Goal: Task Accomplishment & Management: Use online tool/utility

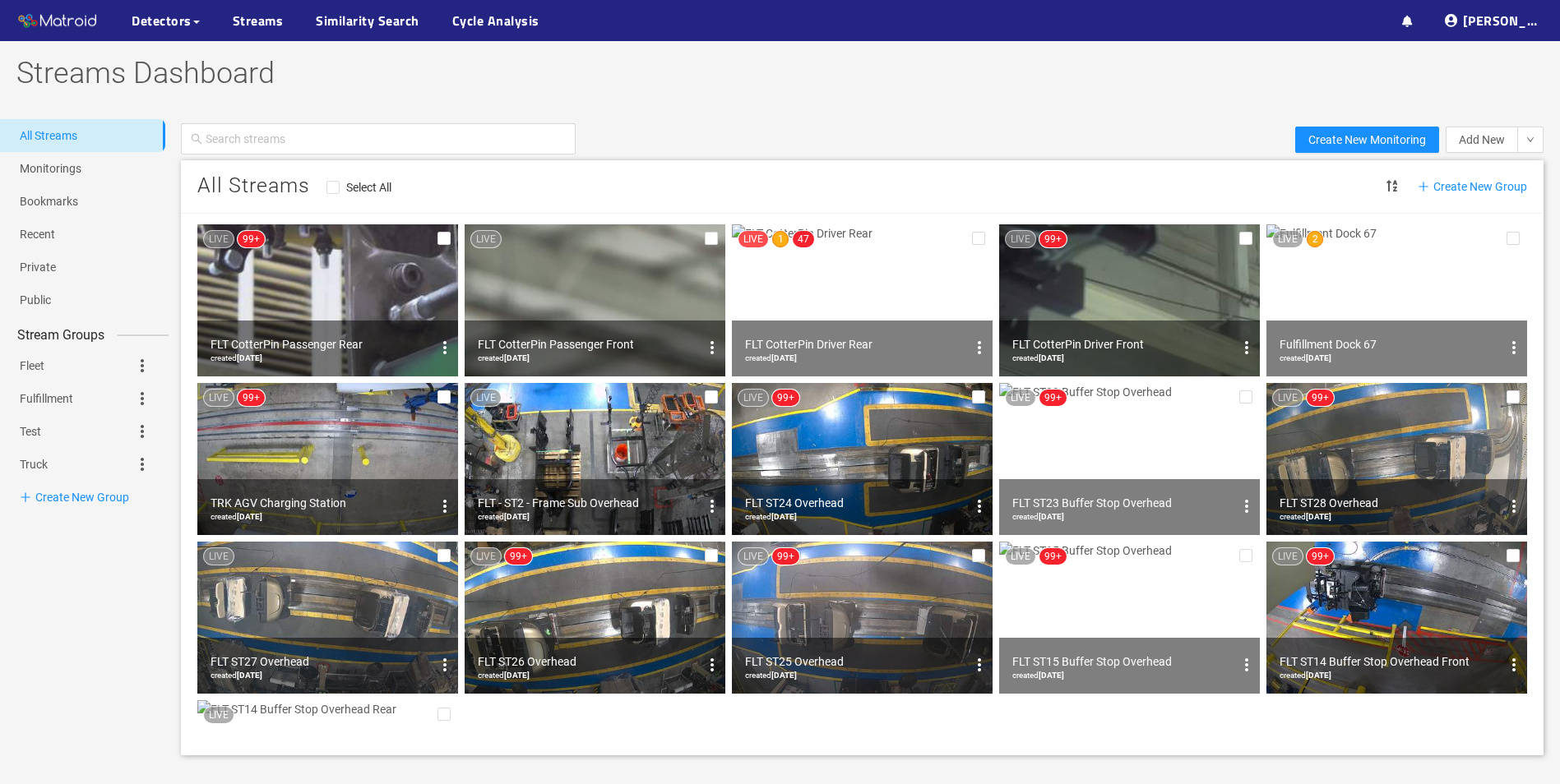
click at [1168, 280] on img at bounding box center [1130, 300] width 261 height 152
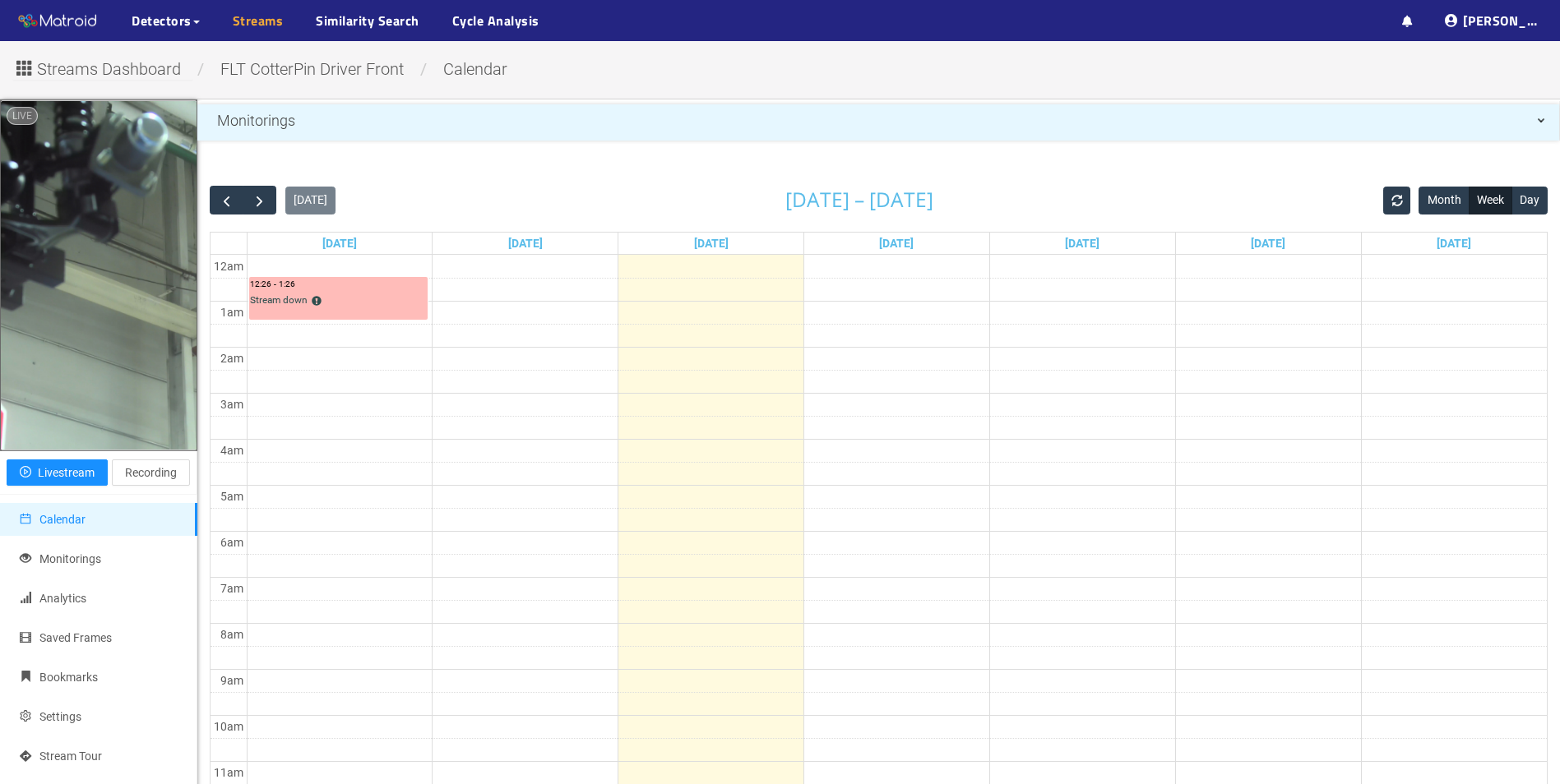
click at [263, 18] on link "Streams" at bounding box center [258, 20] width 51 height 20
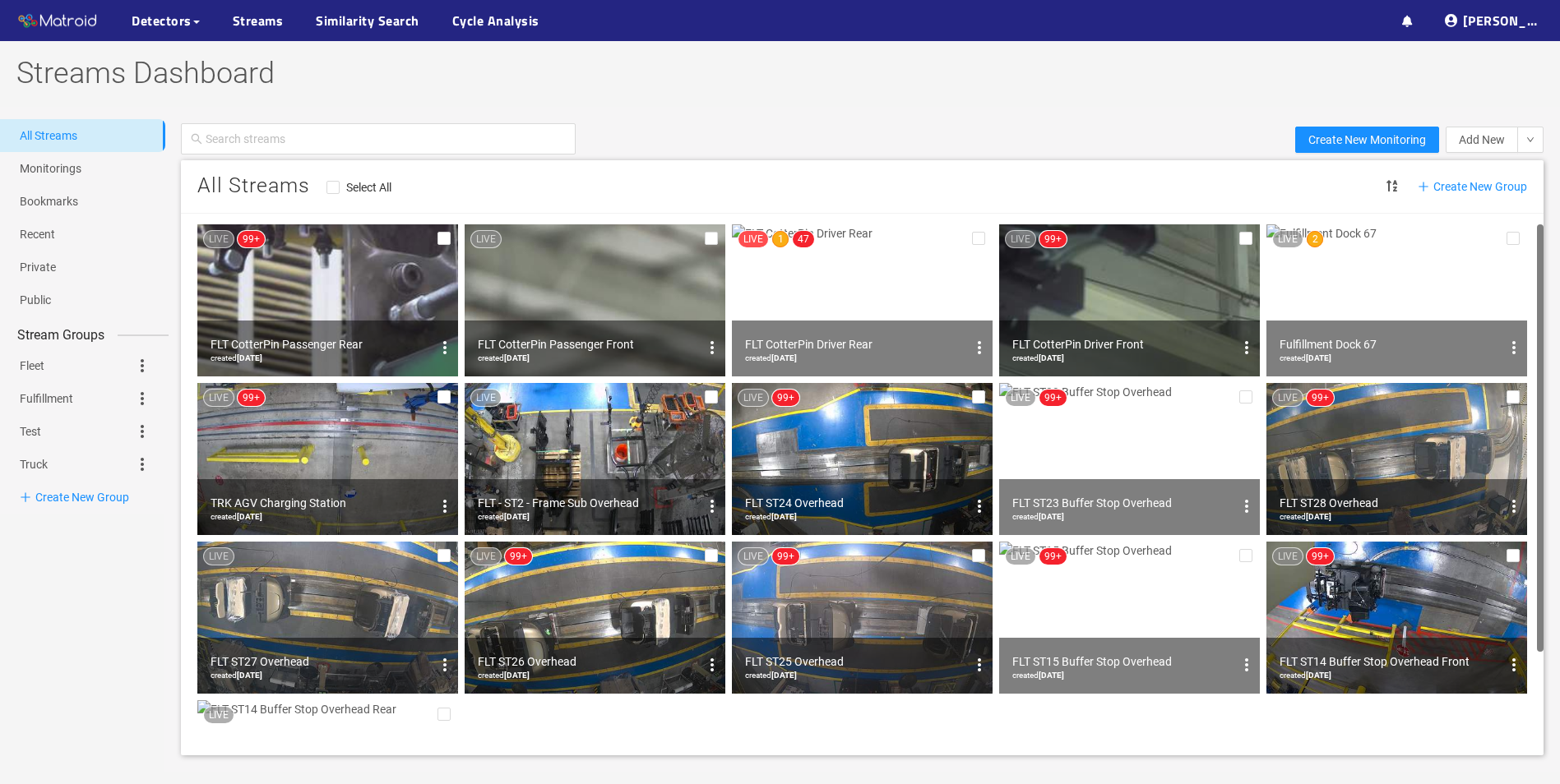
click at [376, 304] on img at bounding box center [327, 300] width 261 height 152
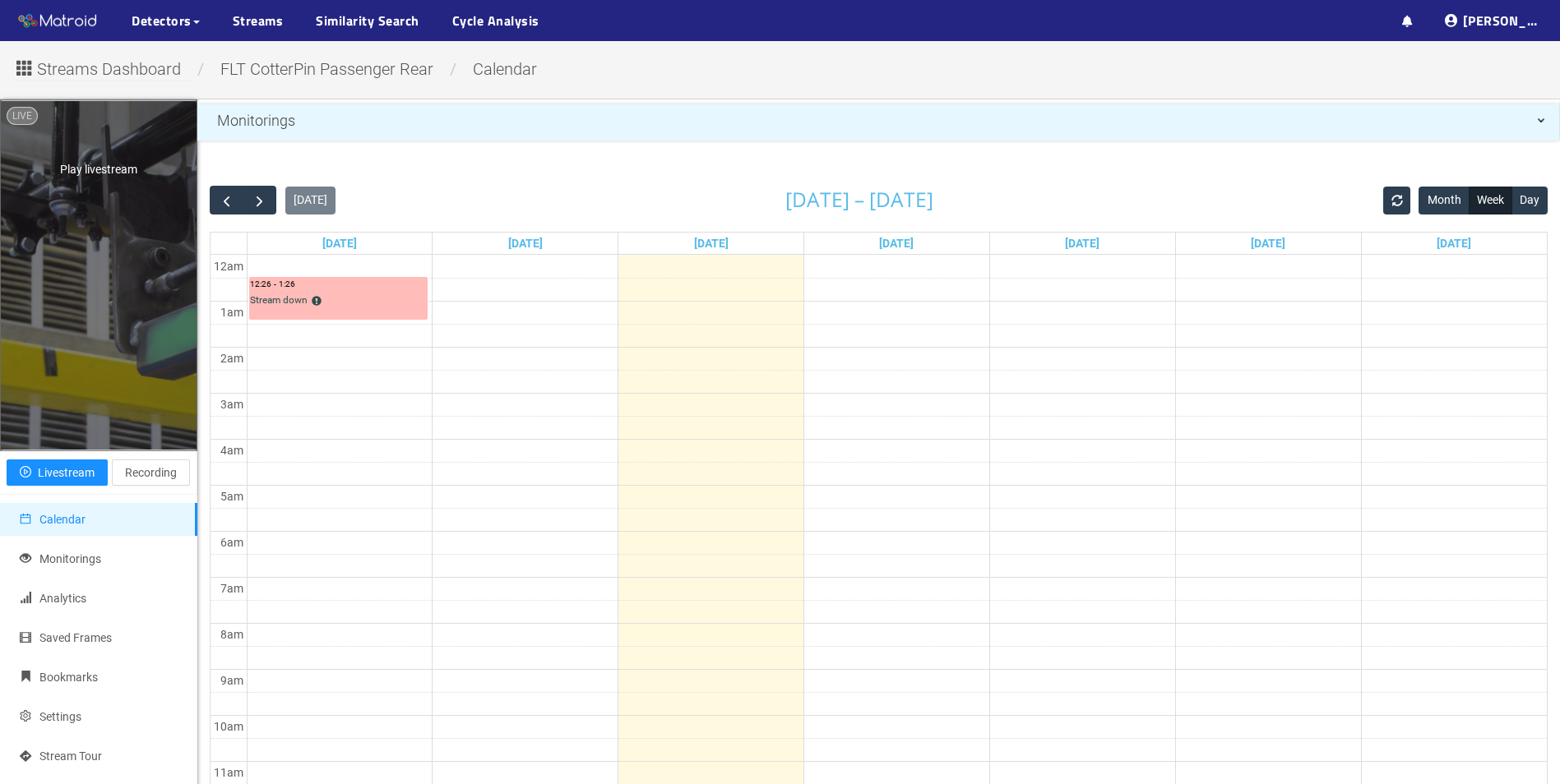
click at [57, 313] on div "Play livestream" at bounding box center [99, 275] width 195 height 348
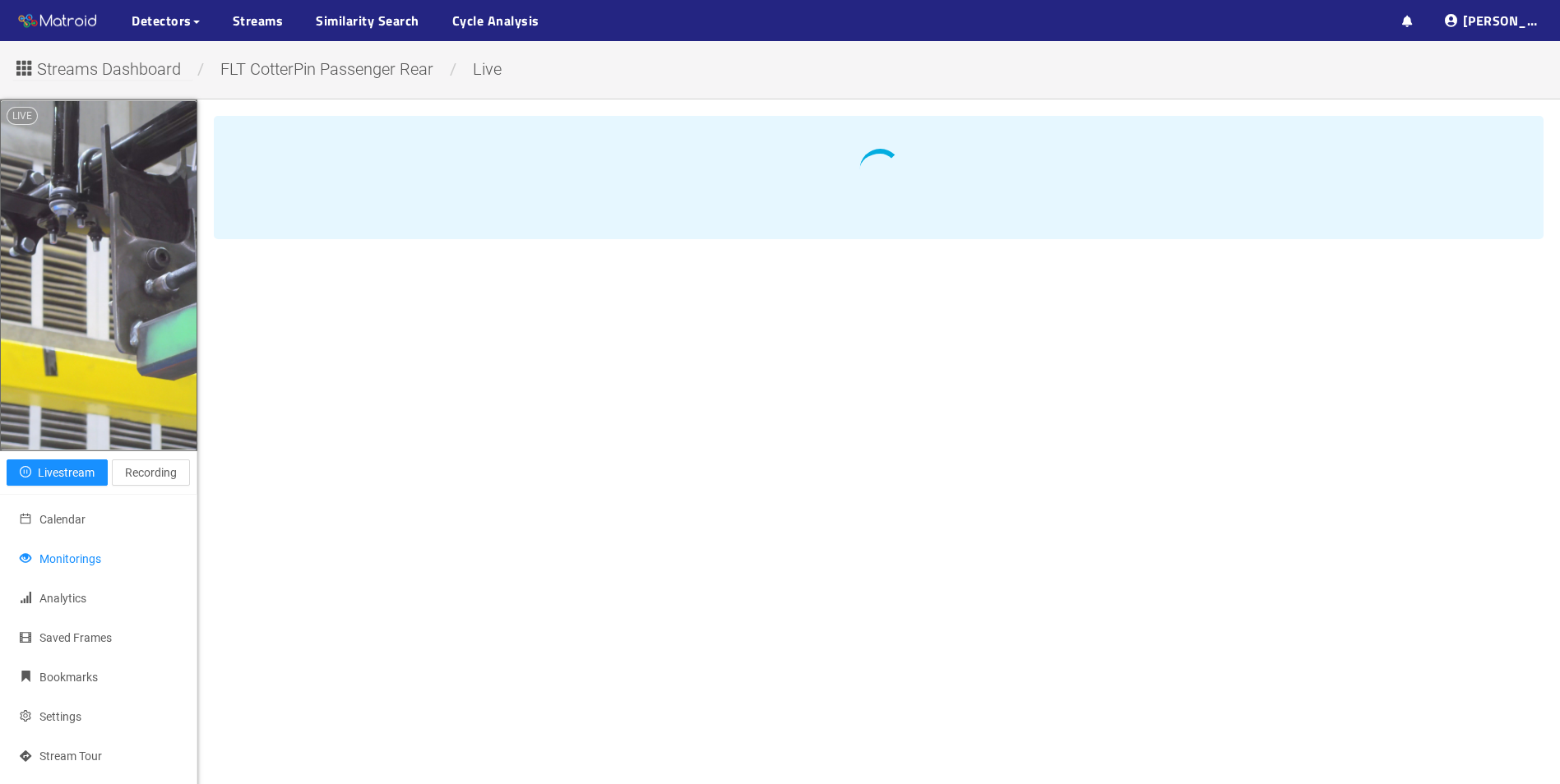
click at [67, 559] on span "Monitorings" at bounding box center [70, 559] width 62 height 13
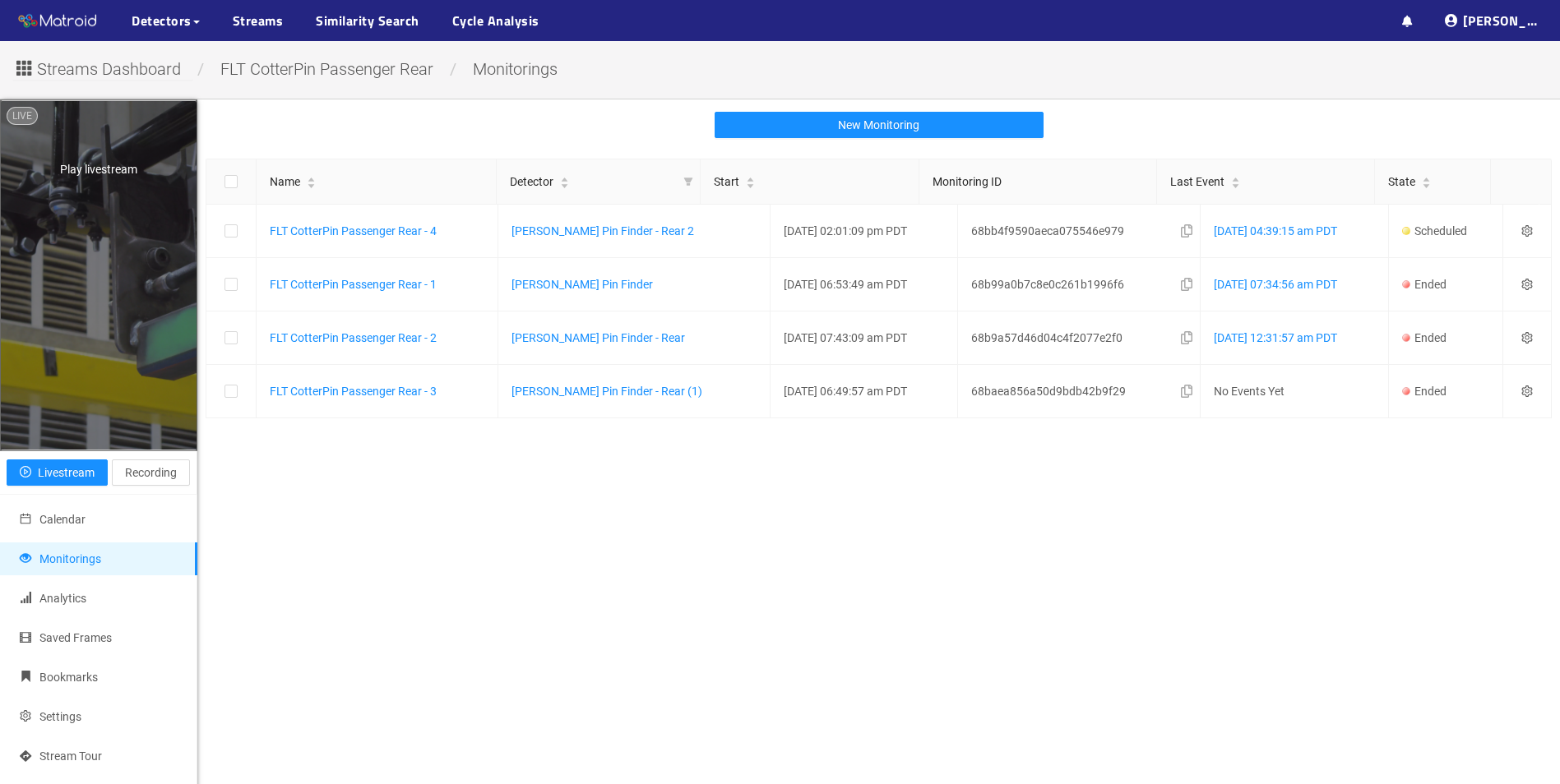
click at [76, 397] on div "Play livestream" at bounding box center [99, 275] width 195 height 348
